Goal: Transaction & Acquisition: Purchase product/service

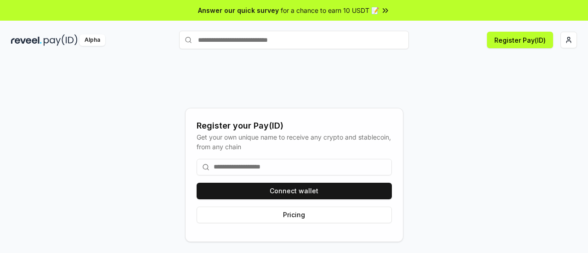
click at [279, 166] on input at bounding box center [293, 167] width 195 height 17
click at [233, 162] on input at bounding box center [293, 167] width 195 height 17
click at [247, 166] on input at bounding box center [293, 167] width 195 height 17
click at [218, 45] on input "text" at bounding box center [294, 40] width 230 height 18
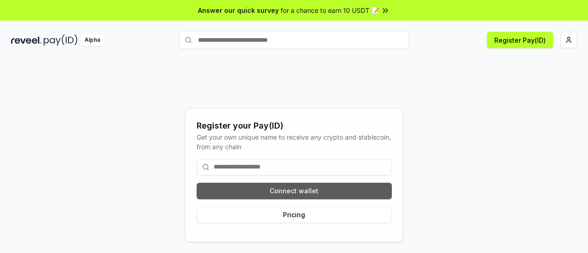
click at [241, 185] on button "Connect wallet" at bounding box center [293, 191] width 195 height 17
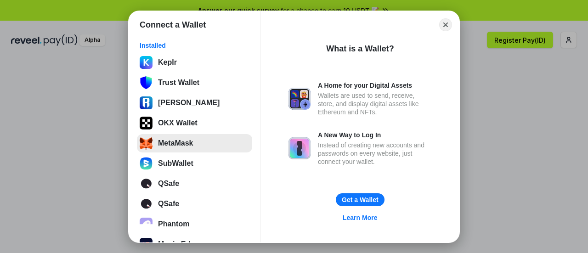
click at [171, 147] on button "MetaMask" at bounding box center [194, 143] width 115 height 18
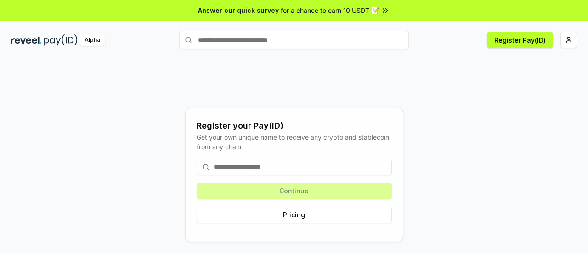
click at [286, 159] on input at bounding box center [293, 167] width 195 height 17
click at [286, 165] on input at bounding box center [293, 167] width 195 height 17
click at [525, 45] on button "Register Pay(ID)" at bounding box center [520, 40] width 66 height 17
click at [243, 165] on input at bounding box center [293, 167] width 195 height 17
drag, startPoint x: 243, startPoint y: 165, endPoint x: 536, endPoint y: 190, distance: 293.9
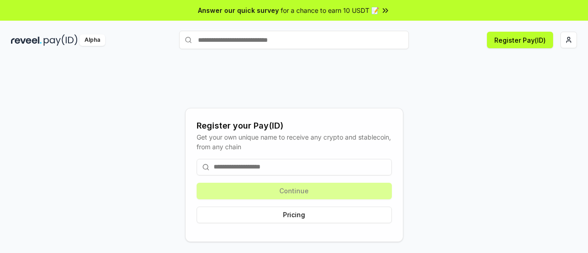
click at [536, 190] on div "Register your Pay(ID) Get your own unique name to receive any crypto and stable…" at bounding box center [294, 174] width 566 height 209
click at [310, 194] on div "Continue Pricing" at bounding box center [293, 190] width 195 height 79
click at [270, 165] on input at bounding box center [293, 167] width 195 height 17
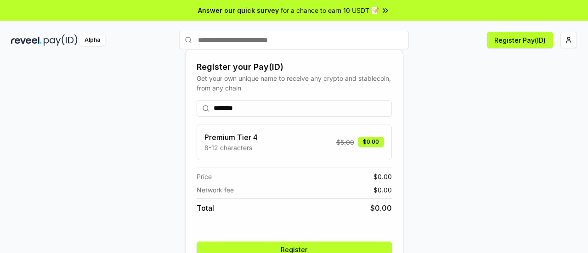
click at [359, 172] on div "Price $ 0.00" at bounding box center [293, 177] width 195 height 10
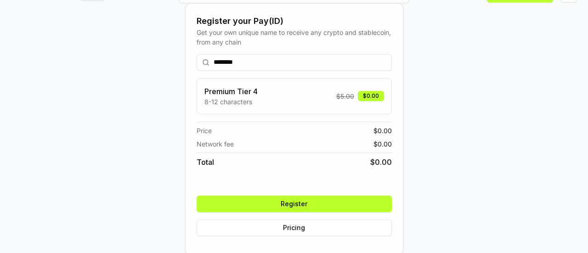
click at [229, 60] on input "********" at bounding box center [293, 62] width 195 height 17
type input "*******"
click at [329, 194] on div "******* Premium Tier 3 5-7 characters $ 55.00 $0.00 Price $ 0.00 Network fee $ …" at bounding box center [293, 145] width 195 height 196
click at [328, 196] on button "Register" at bounding box center [293, 204] width 195 height 17
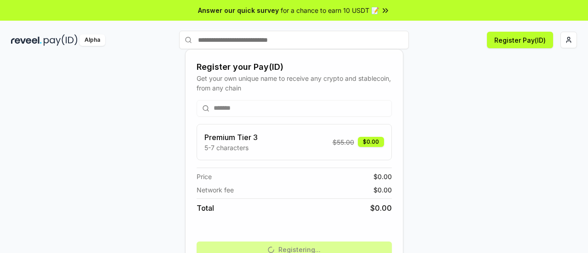
scroll to position [47, 0]
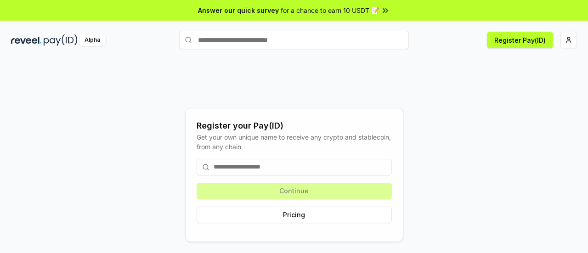
click at [314, 166] on input at bounding box center [293, 167] width 195 height 17
click at [524, 46] on button "Register Pay(ID)" at bounding box center [520, 40] width 66 height 17
click at [245, 167] on input at bounding box center [293, 167] width 195 height 17
click at [257, 194] on div "Continue Pricing" at bounding box center [293, 190] width 195 height 79
click at [257, 190] on div "Continue Pricing" at bounding box center [293, 190] width 195 height 79
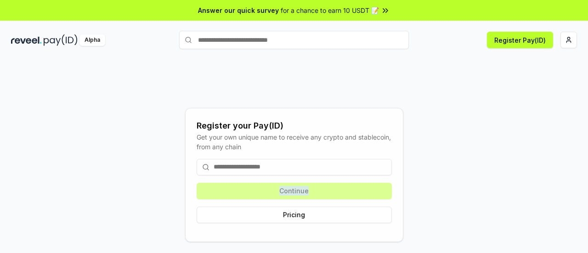
click at [257, 190] on div "Continue Pricing" at bounding box center [293, 190] width 195 height 79
click at [252, 157] on div "Continue Pricing" at bounding box center [293, 190] width 195 height 79
click at [252, 167] on input at bounding box center [293, 167] width 195 height 17
click at [255, 181] on div "Continue Pricing" at bounding box center [293, 190] width 195 height 79
click at [256, 183] on div "Continue Pricing" at bounding box center [293, 190] width 195 height 79
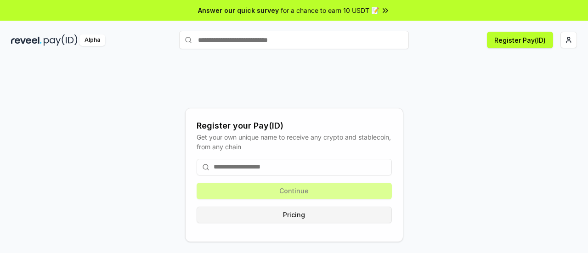
click at [292, 214] on button "Pricing" at bounding box center [293, 215] width 195 height 17
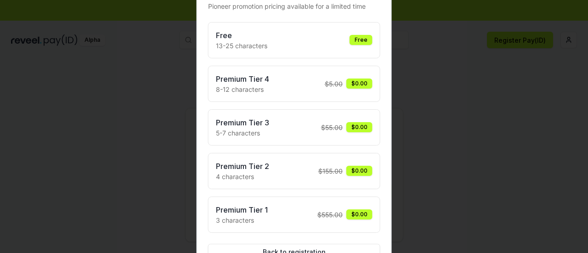
click at [358, 53] on div "Free 13-25 characters Free" at bounding box center [294, 40] width 172 height 36
click at [358, 49] on div "Free 13-25 characters Free" at bounding box center [294, 40] width 157 height 21
click at [358, 43] on div "Free" at bounding box center [360, 40] width 23 height 10
click at [358, 37] on div "Free" at bounding box center [360, 40] width 23 height 10
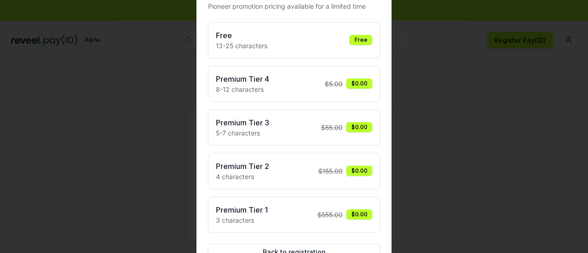
click at [359, 41] on div "Free" at bounding box center [360, 40] width 23 height 10
click at [364, 77] on div "Premium Tier 4 8-12 characters $ 5.00 $0.00" at bounding box center [294, 83] width 157 height 21
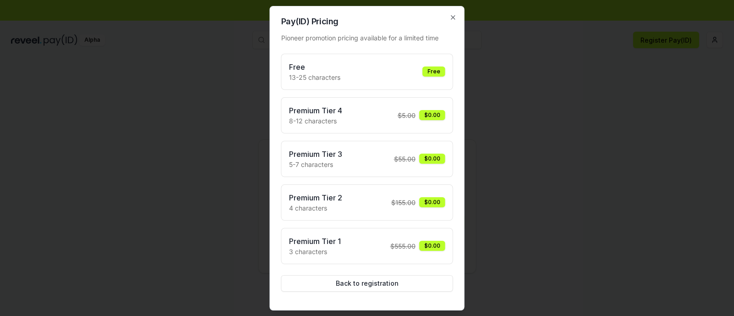
click at [305, 65] on h3 "Free" at bounding box center [314, 67] width 51 height 11
drag, startPoint x: 305, startPoint y: 65, endPoint x: 551, endPoint y: 0, distance: 254.1
click at [307, 65] on h3 "Free" at bounding box center [314, 67] width 51 height 11
click at [449, 25] on h2 "Pay(ID) Pricing" at bounding box center [367, 21] width 172 height 8
click at [452, 17] on icon "button" at bounding box center [453, 17] width 7 height 7
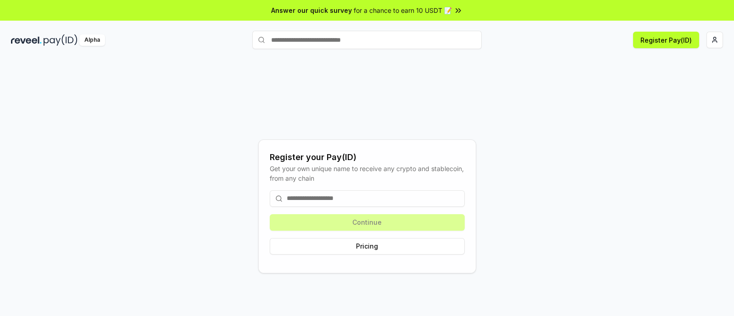
click at [587, 27] on div "Answer our quick survey for a chance to earn 10 USDT 📝 Alpha Register Pay(ID) R…" at bounding box center [367, 171] width 734 height 342
drag, startPoint x: 376, startPoint y: 27, endPoint x: 376, endPoint y: 47, distance: 20.7
click at [376, 27] on div "Answer our quick survey for a chance to earn 10 USDT 📝 Alpha Register Pay(ID) R…" at bounding box center [367, 171] width 734 height 342
click at [376, 47] on input "text" at bounding box center [367, 40] width 230 height 18
